Goal: Information Seeking & Learning: Check status

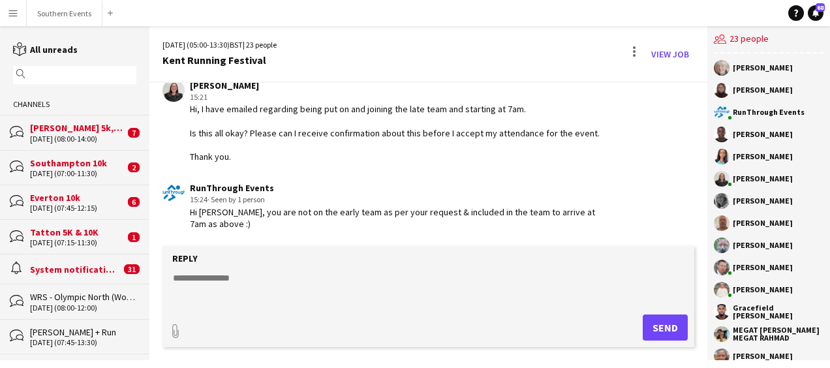
click at [232, 269] on form "Reply paperclip Send" at bounding box center [428, 296] width 532 height 101
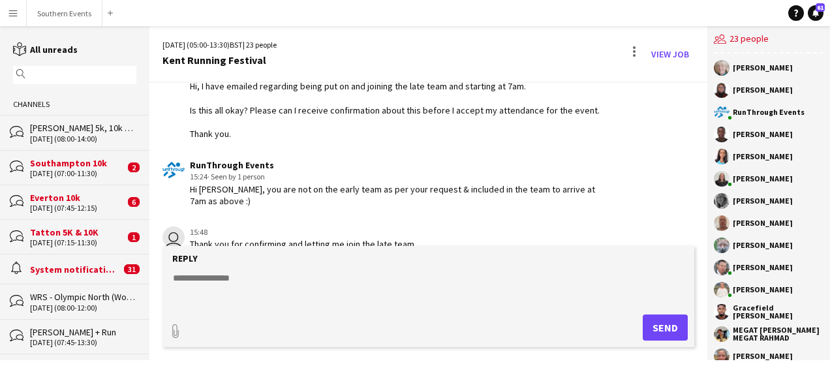
scroll to position [2614, 0]
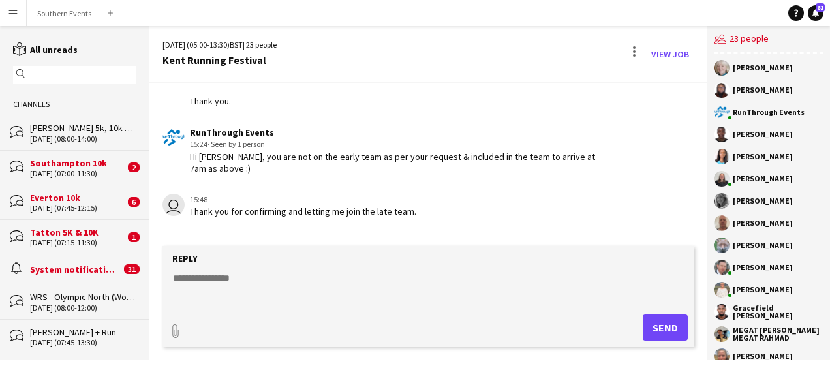
click at [200, 284] on textarea at bounding box center [431, 288] width 518 height 34
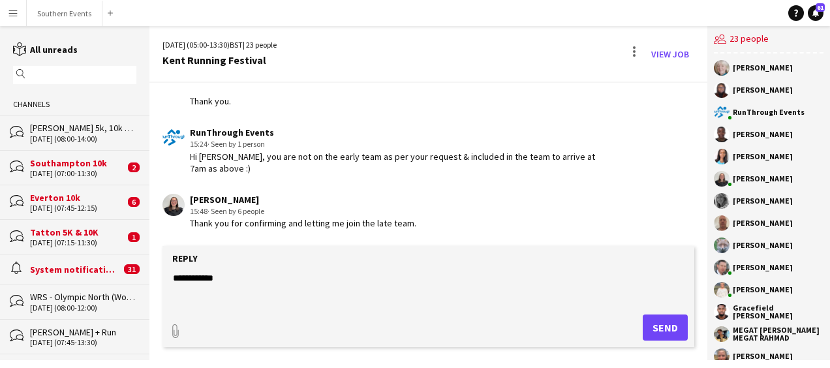
type textarea "**********"
click at [655, 322] on button "Send" at bounding box center [664, 327] width 45 height 26
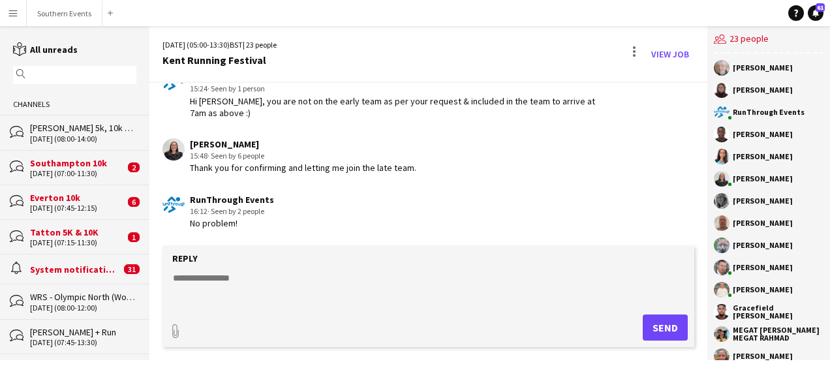
click at [313, 305] on form "Reply paperclip Send" at bounding box center [428, 296] width 532 height 101
click at [260, 288] on textarea at bounding box center [431, 288] width 518 height 34
click at [342, 119] on div "Hi [PERSON_NAME], you are not on the early team as per your request & included …" at bounding box center [399, 106] width 419 height 23
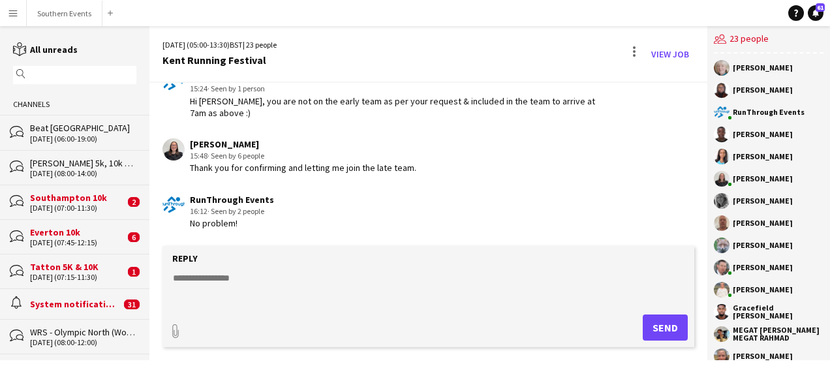
click at [230, 283] on textarea at bounding box center [431, 288] width 518 height 34
paste textarea "**********"
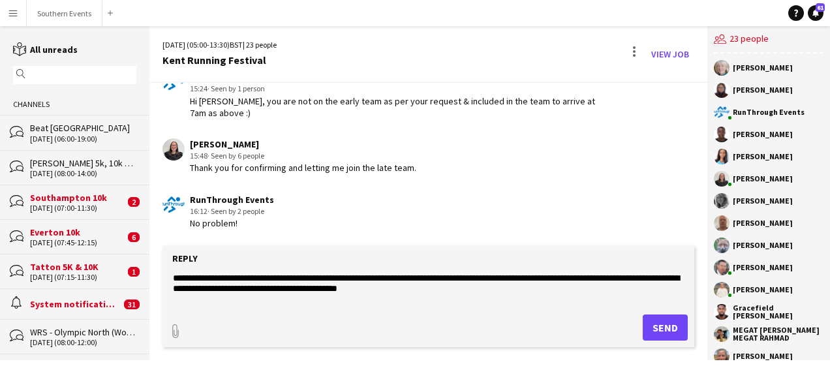
type textarea "**********"
click at [653, 325] on button "Send" at bounding box center [664, 327] width 45 height 26
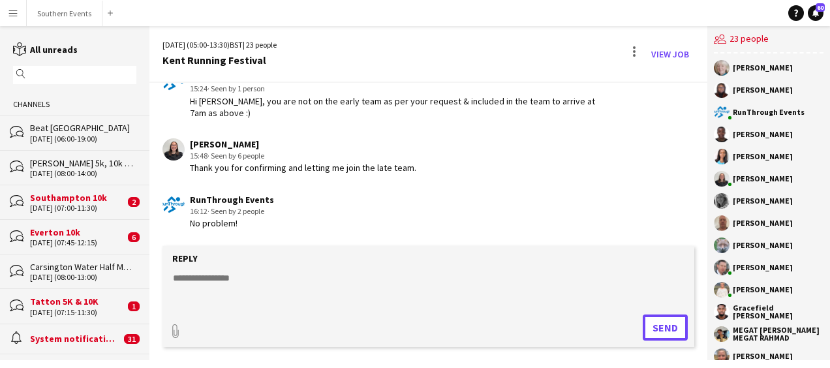
scroll to position [2725, 0]
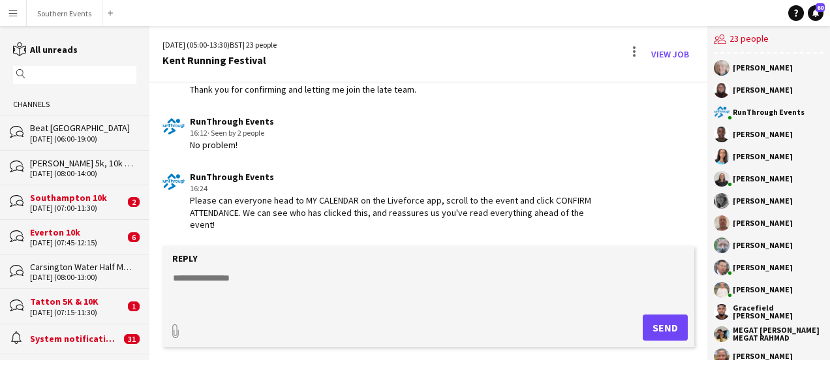
click at [371, 287] on textarea at bounding box center [431, 288] width 518 height 34
click at [10, 11] on app-icon "Menu" at bounding box center [13, 13] width 10 height 10
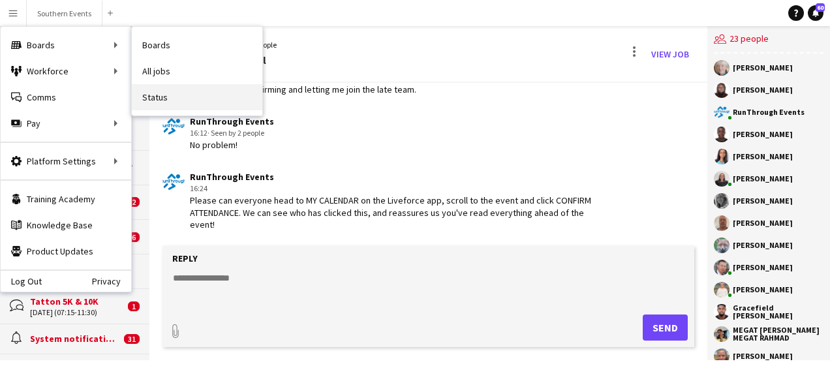
click at [154, 94] on link "Status" at bounding box center [197, 97] width 130 height 26
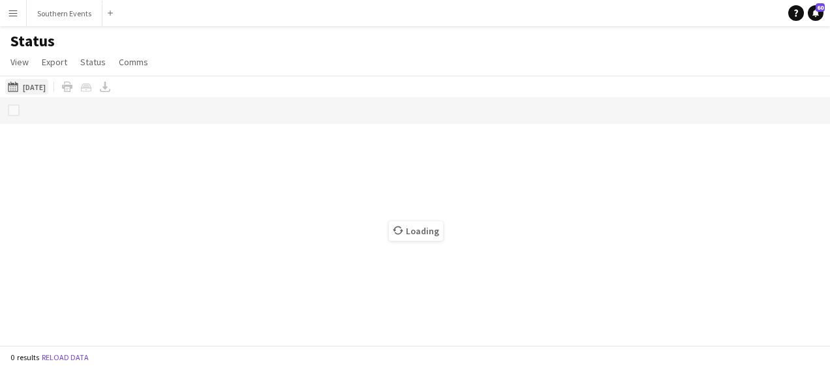
click at [44, 83] on button "[DATE] to [DATE] [DATE]" at bounding box center [26, 87] width 43 height 16
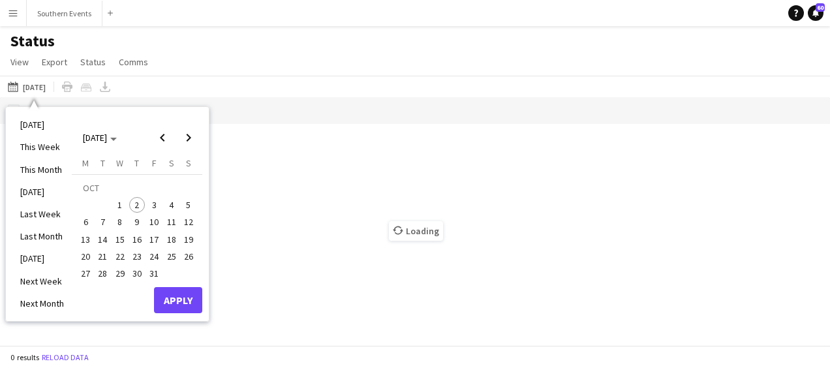
click at [185, 202] on span "5" at bounding box center [189, 205] width 16 height 16
click at [180, 310] on button "Apply" at bounding box center [178, 300] width 48 height 26
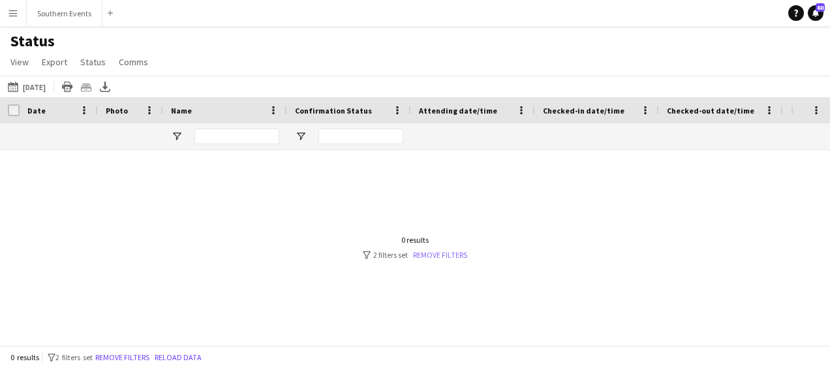
click at [421, 257] on link "Remove filters" at bounding box center [440, 255] width 54 height 10
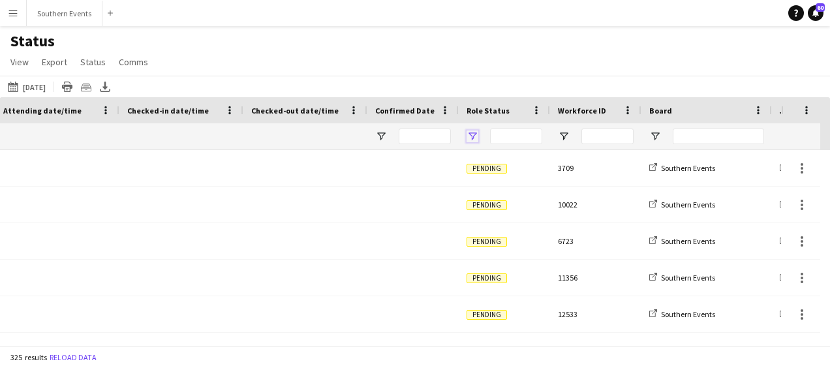
click at [472, 137] on span "Open Filter Menu" at bounding box center [472, 136] width 12 height 12
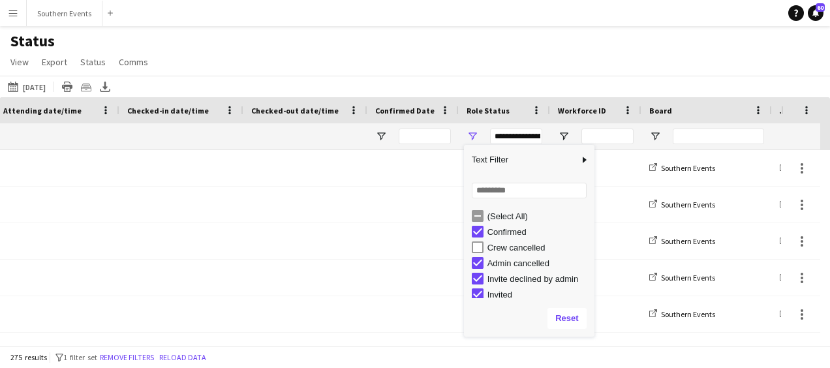
click at [477, 270] on div "Admin cancelled" at bounding box center [533, 263] width 123 height 16
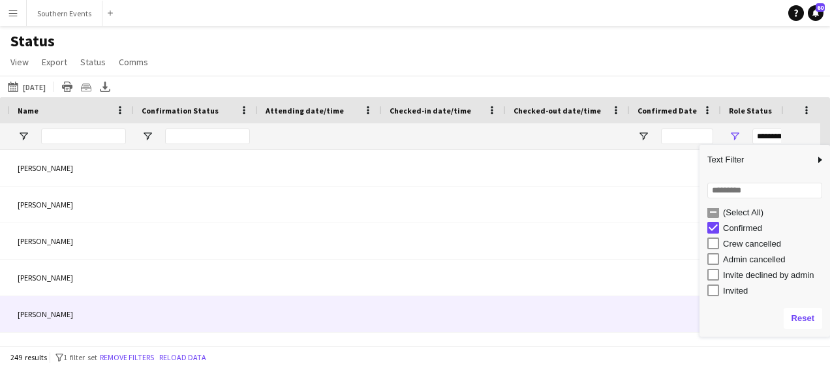
scroll to position [0, 146]
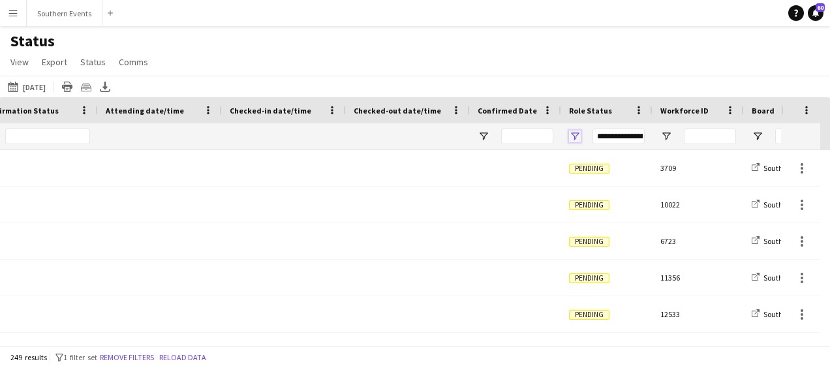
click at [574, 135] on span "Open Filter Menu" at bounding box center [575, 136] width 12 height 12
click at [567, 39] on div "Status View Views Default view New view Update view Delete view Edit name Custo…" at bounding box center [415, 53] width 830 height 44
click at [569, 134] on span "Open Filter Menu" at bounding box center [575, 136] width 12 height 12
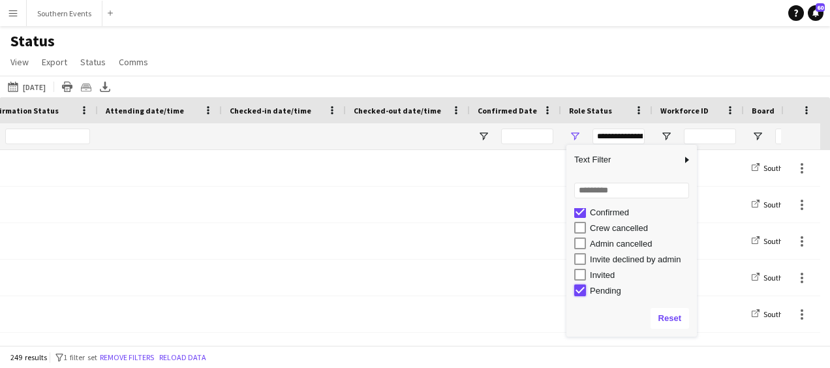
type input "**********"
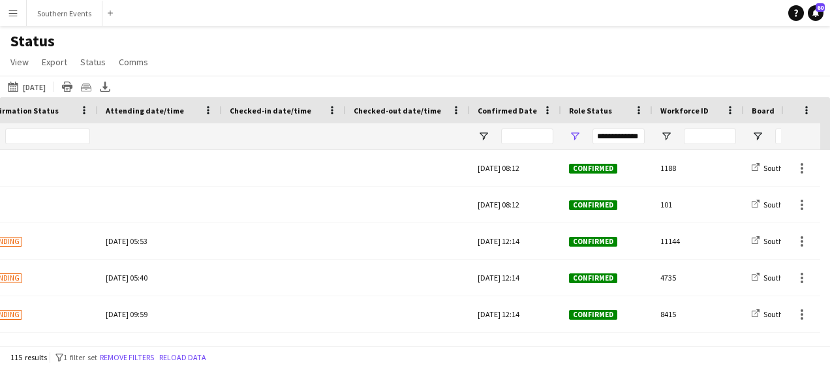
click at [454, 33] on div "Status View Views Default view New view Update view Delete view Edit name Custo…" at bounding box center [415, 53] width 830 height 44
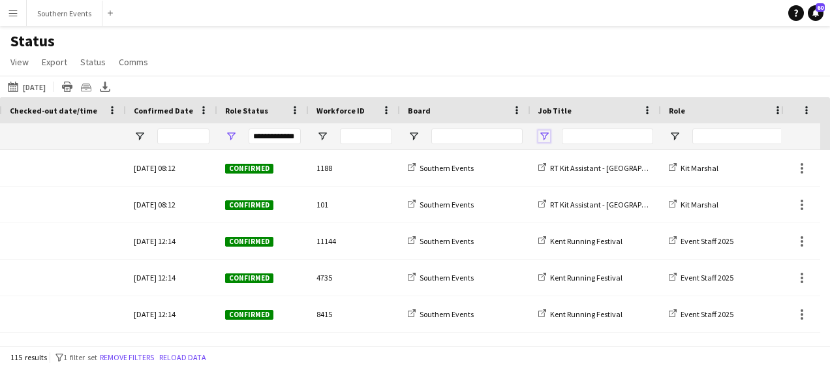
click at [545, 133] on span "Open Filter Menu" at bounding box center [544, 136] width 12 height 12
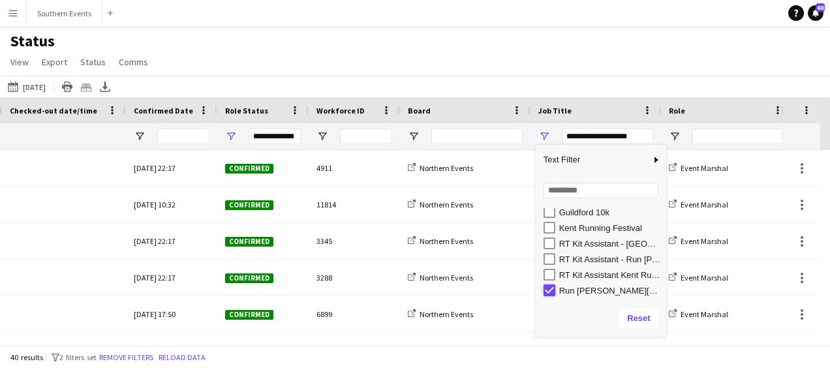
type input "***"
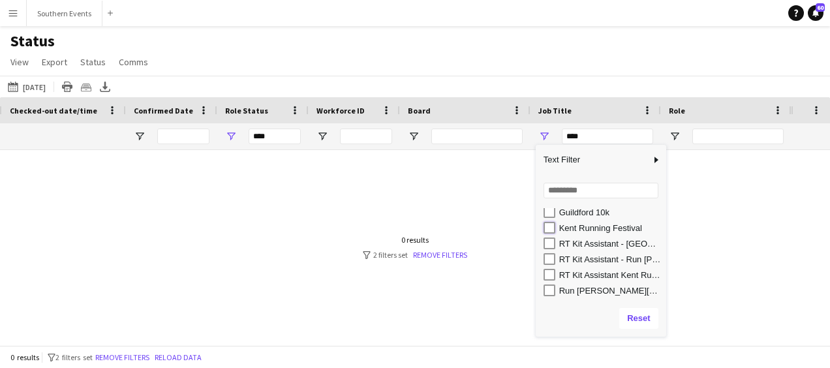
type input "**********"
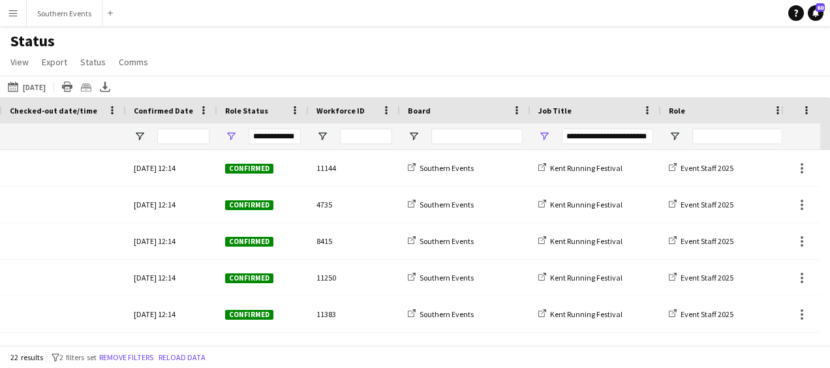
click at [530, 72] on div "Status View Views Default view New view Update view Delete view Edit name Custo…" at bounding box center [415, 53] width 830 height 44
